Goal: Browse casually

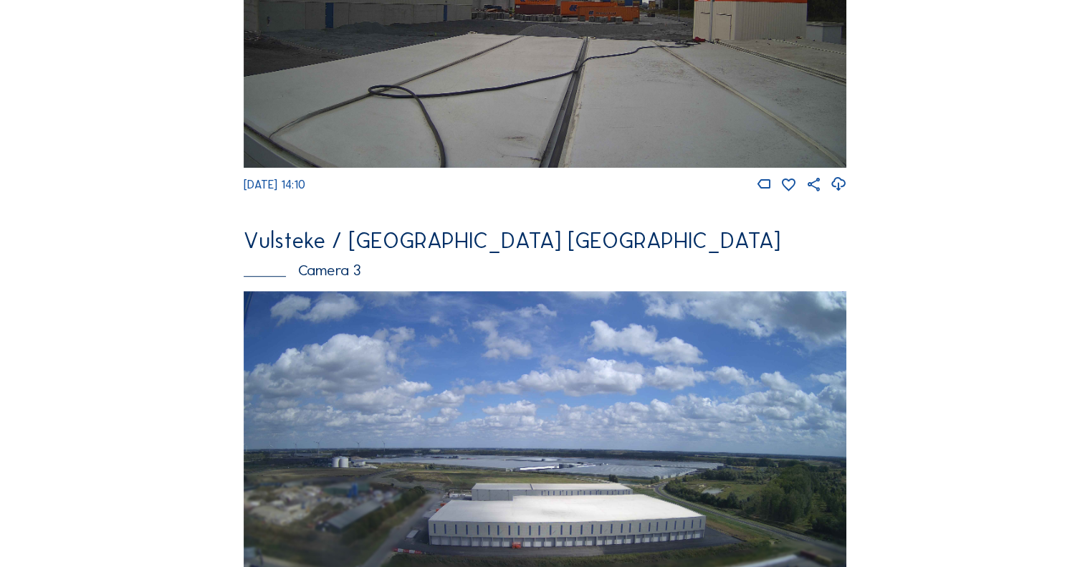
scroll to position [1003, 0]
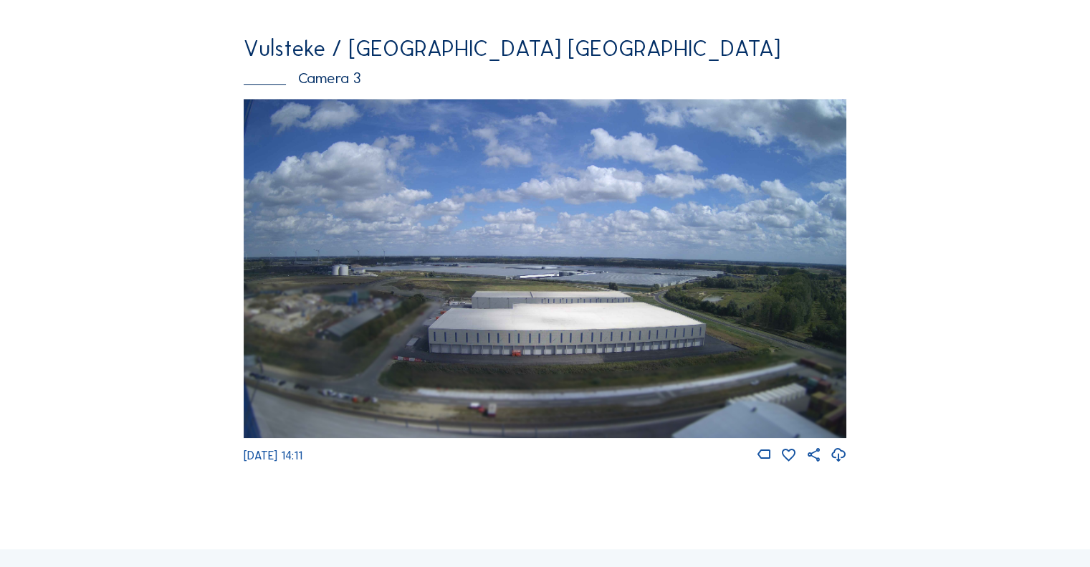
click at [573, 338] on img at bounding box center [545, 268] width 602 height 339
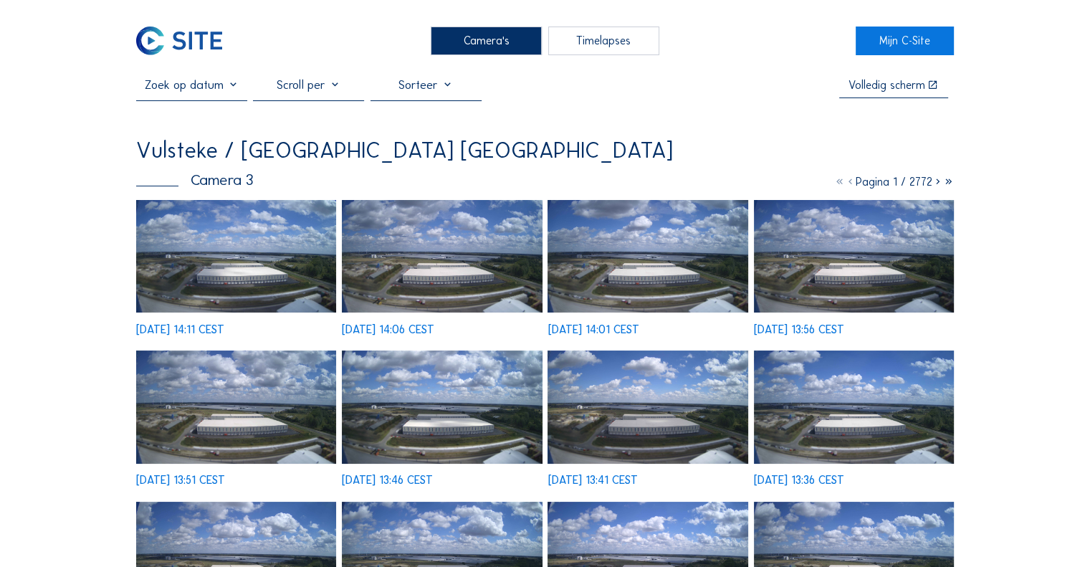
click at [261, 243] on img at bounding box center [236, 256] width 200 height 112
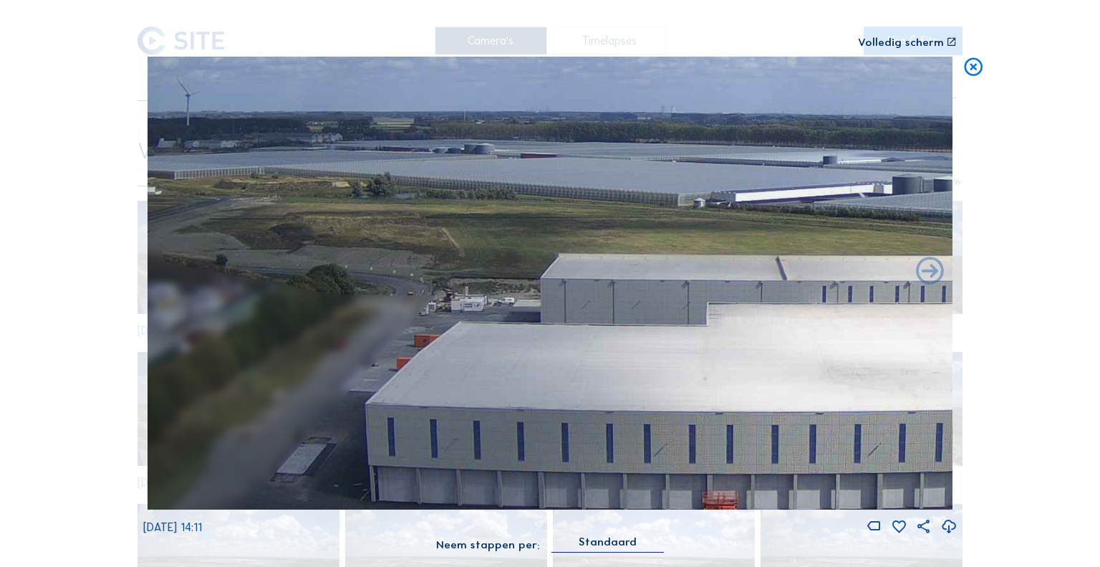
click at [975, 69] on icon at bounding box center [974, 68] width 22 height 23
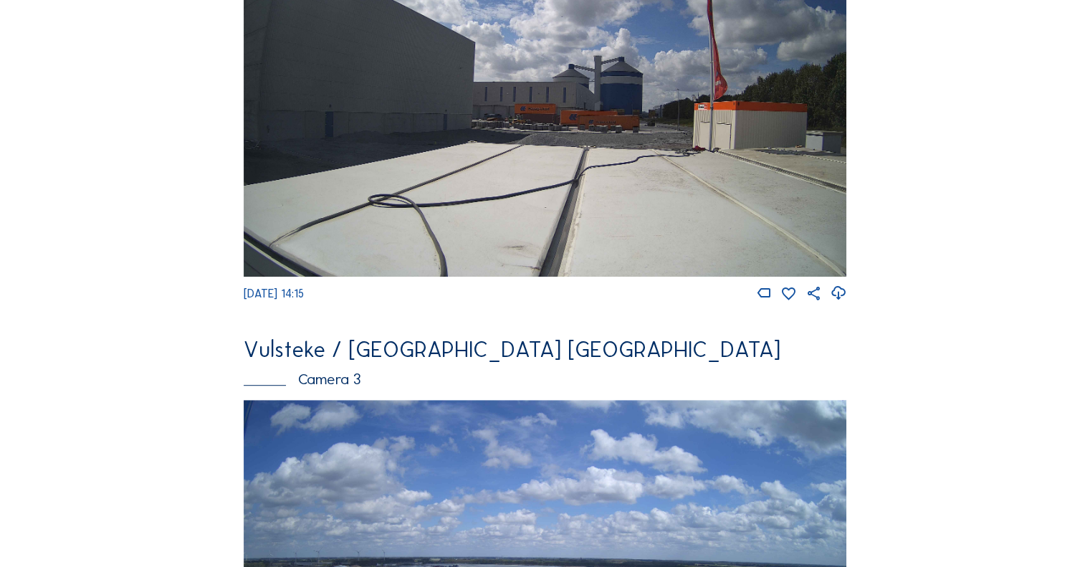
scroll to position [931, 0]
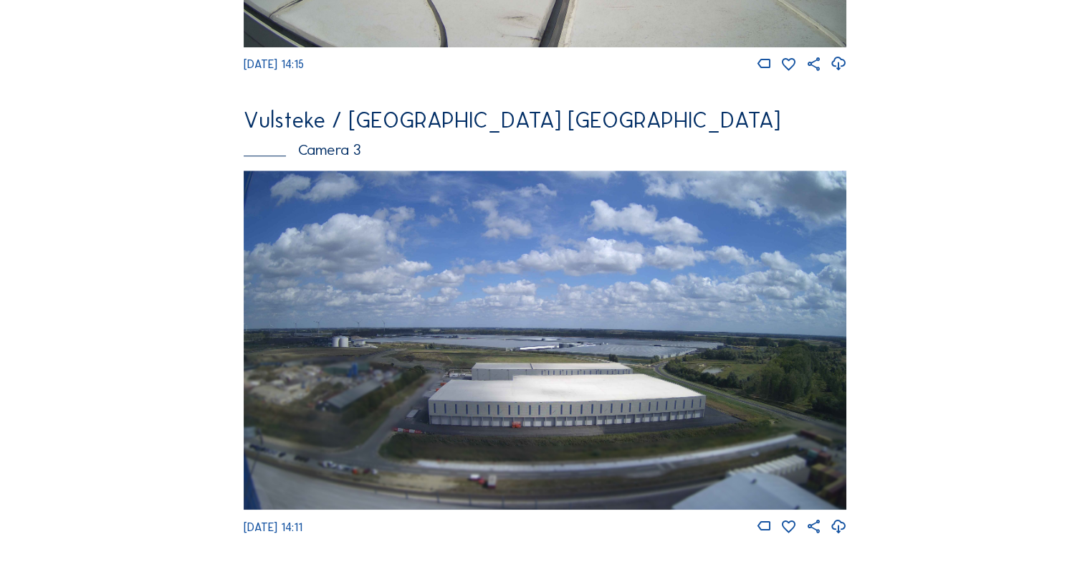
click at [562, 378] on img at bounding box center [545, 339] width 602 height 339
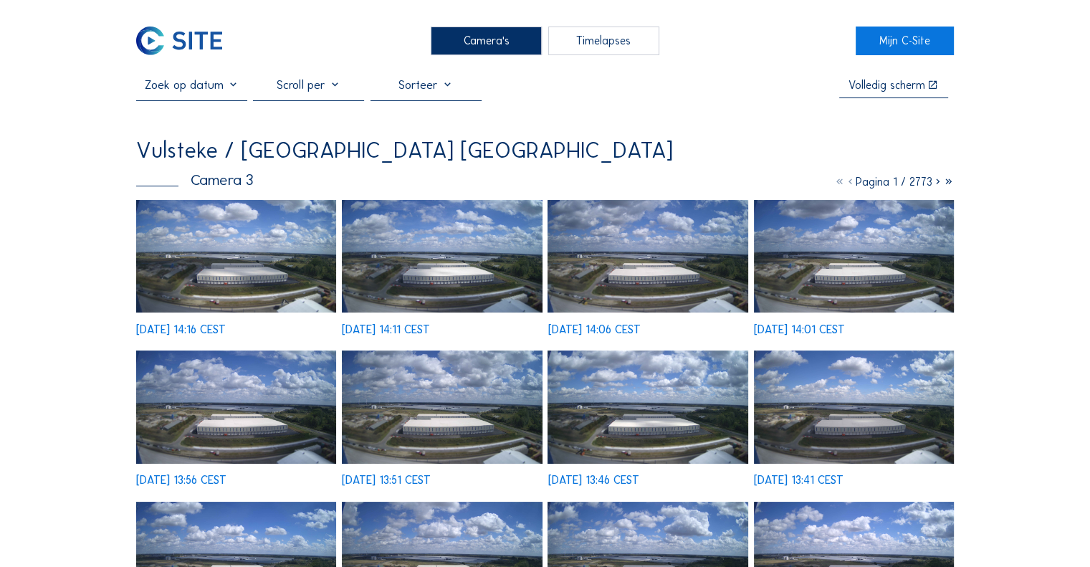
click at [215, 287] on img at bounding box center [236, 256] width 200 height 112
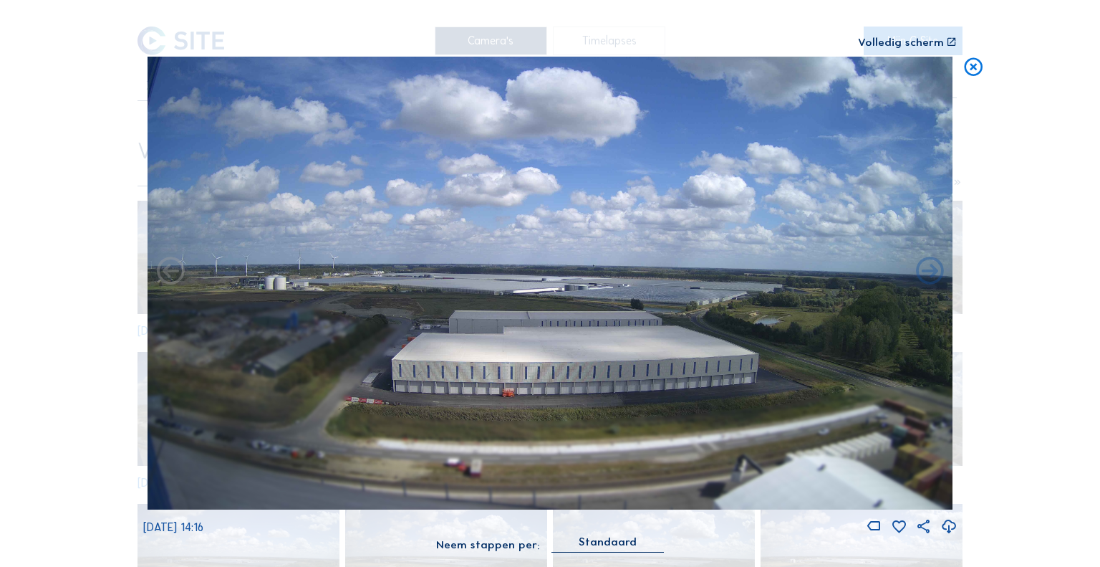
click at [974, 68] on icon at bounding box center [974, 68] width 22 height 23
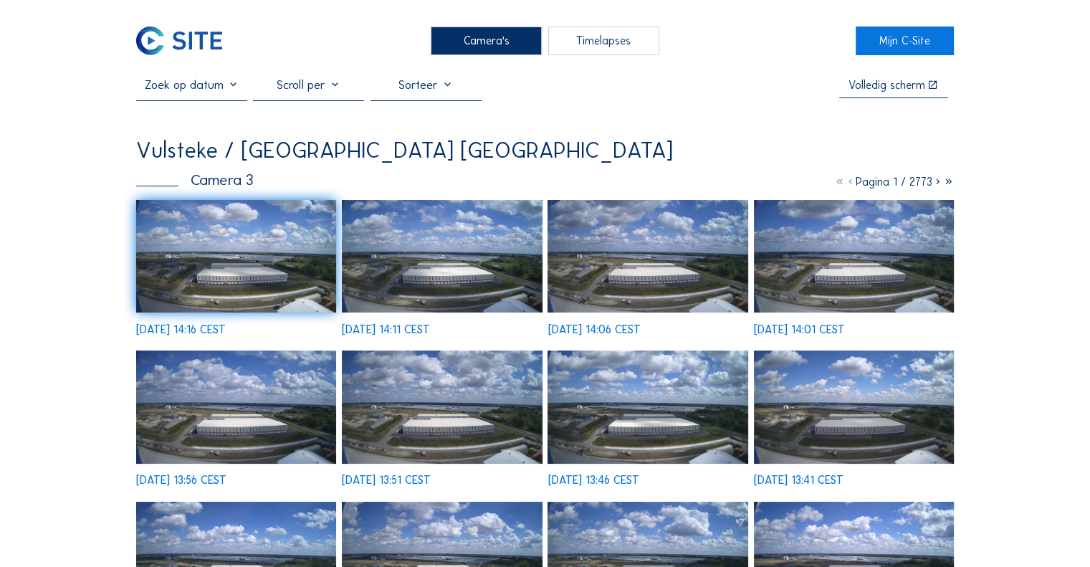
drag, startPoint x: 616, startPoint y: 117, endPoint x: 522, endPoint y: 16, distance: 138.9
click at [618, 117] on div "Volledig scherm [GEOGRAPHIC_DATA] / [GEOGRAPHIC_DATA] [GEOGRAPHIC_DATA] Camera …" at bounding box center [544, 431] width 817 height 709
